Goal: Transaction & Acquisition: Book appointment/travel/reservation

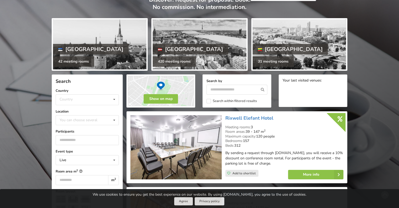
scroll to position [8, 0]
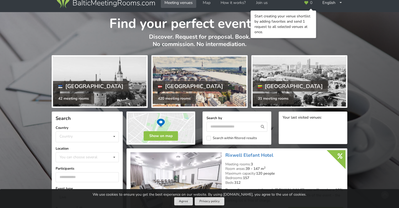
click at [172, 97] on div "420 meeting rooms" at bounding box center [174, 98] width 43 height 11
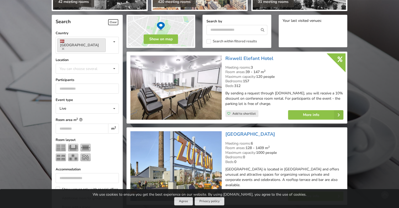
scroll to position [131, 0]
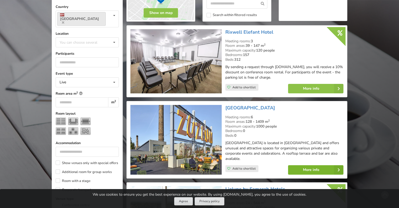
click at [298, 165] on link "More info" at bounding box center [315, 169] width 55 height 9
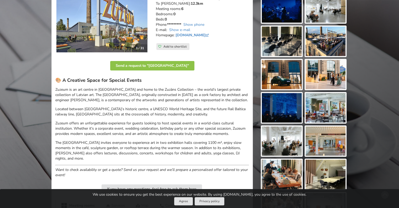
scroll to position [53, 0]
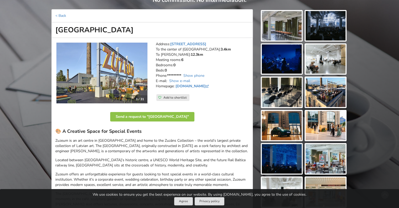
click at [312, 64] on img at bounding box center [326, 58] width 40 height 29
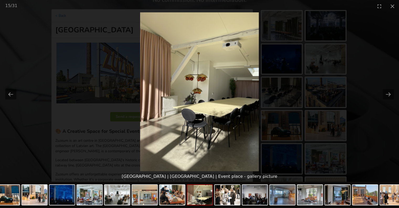
scroll to position [0, 0]
click at [373, 42] on picture at bounding box center [199, 91] width 399 height 159
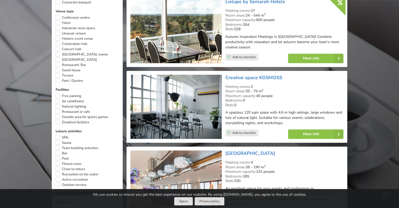
scroll to position [341, 0]
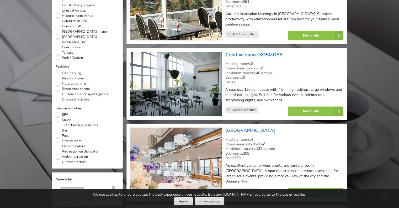
click at [263, 51] on link "Creative space KOSMOSS" at bounding box center [254, 54] width 57 height 6
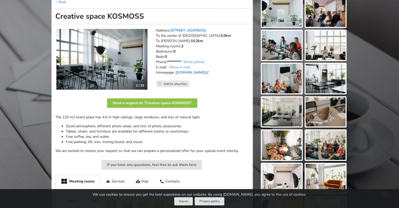
scroll to position [79, 0]
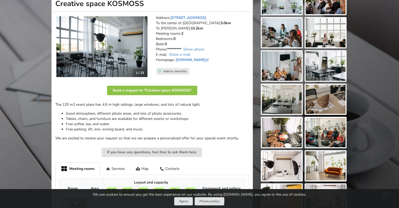
click at [328, 61] on img at bounding box center [326, 65] width 40 height 29
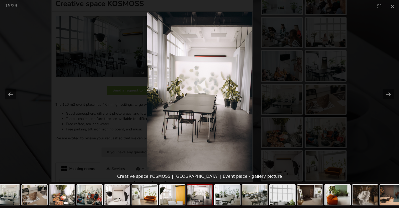
scroll to position [0, 0]
click at [328, 61] on picture at bounding box center [199, 91] width 399 height 159
